Goal: Find specific page/section: Find specific page/section

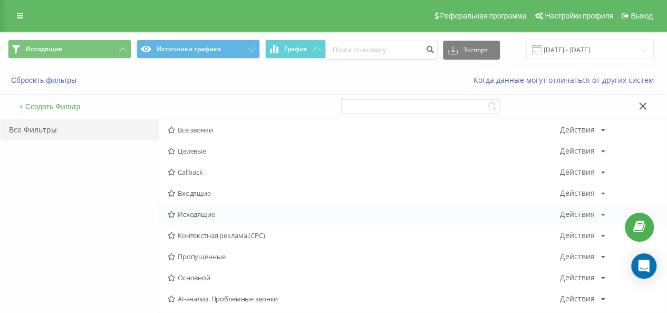
click at [202, 220] on div "Исходящие Действия Редактировать Копировать Удалить По умолчанию Поделиться" at bounding box center [413, 214] width 508 height 21
click at [206, 208] on div "Исходящие Действия Редактировать Копировать Удалить По умолчанию Поделиться" at bounding box center [413, 214] width 508 height 21
click at [213, 216] on span "Исходящие" at bounding box center [364, 214] width 393 height 7
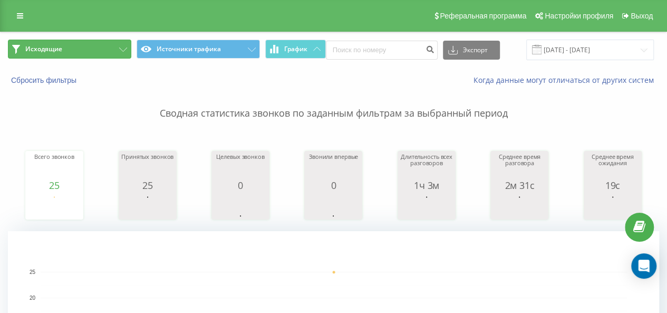
click at [123, 53] on button "Исходящие" at bounding box center [69, 49] width 123 height 19
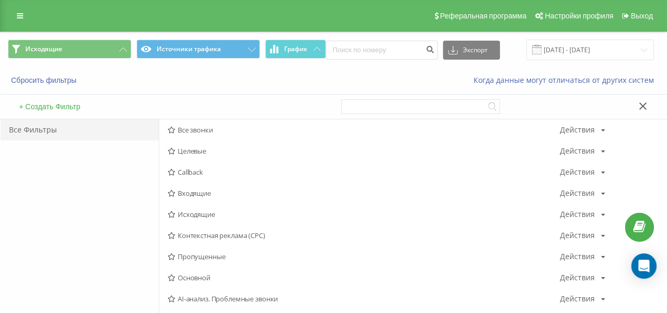
click at [199, 195] on span "Входящие" at bounding box center [364, 192] width 393 height 7
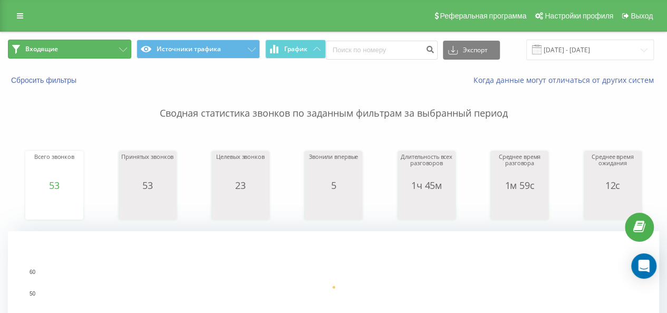
click at [104, 45] on button "Входящие" at bounding box center [69, 49] width 123 height 19
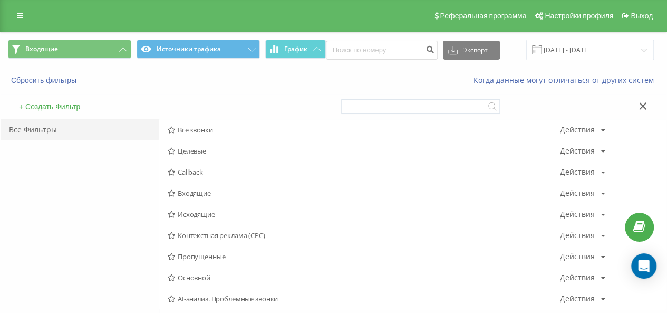
click at [209, 211] on span "Исходящие" at bounding box center [364, 214] width 393 height 7
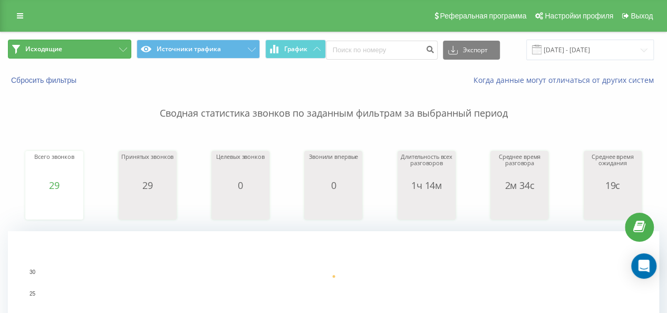
click at [118, 49] on button "Исходящие" at bounding box center [69, 49] width 123 height 19
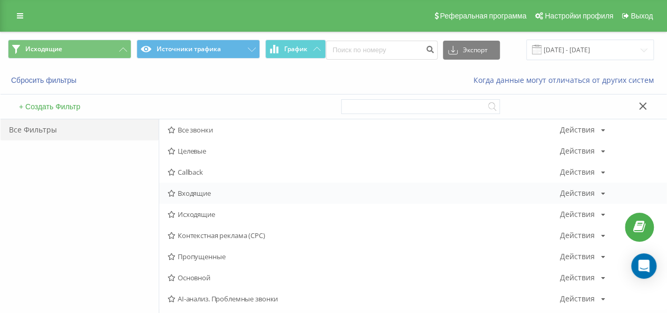
click at [214, 195] on span "Входящие" at bounding box center [364, 192] width 393 height 7
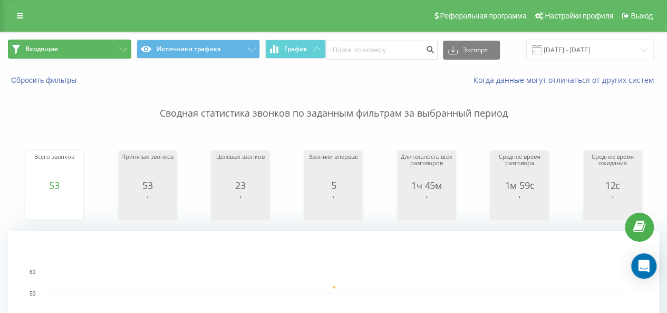
click at [104, 42] on button "Входящие" at bounding box center [69, 49] width 123 height 19
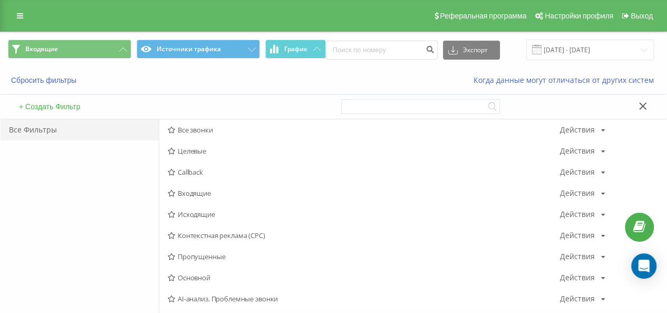
click at [202, 217] on span "Исходящие" at bounding box center [364, 214] width 393 height 7
